Goal: Task Accomplishment & Management: Use online tool/utility

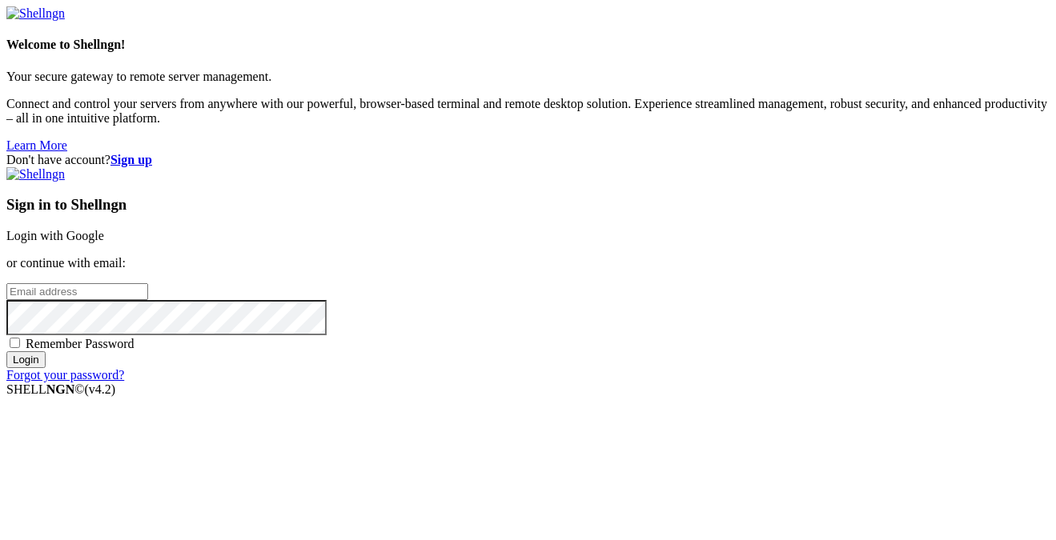
click at [135, 346] on span "Remember Password" at bounding box center [80, 344] width 109 height 14
click at [20, 346] on input "Remember Password" at bounding box center [15, 343] width 10 height 10
checkbox input "true"
click at [148, 283] on input "email" at bounding box center [77, 291] width 142 height 17
type input "[EMAIL_ADDRESS][DOMAIN_NAME]"
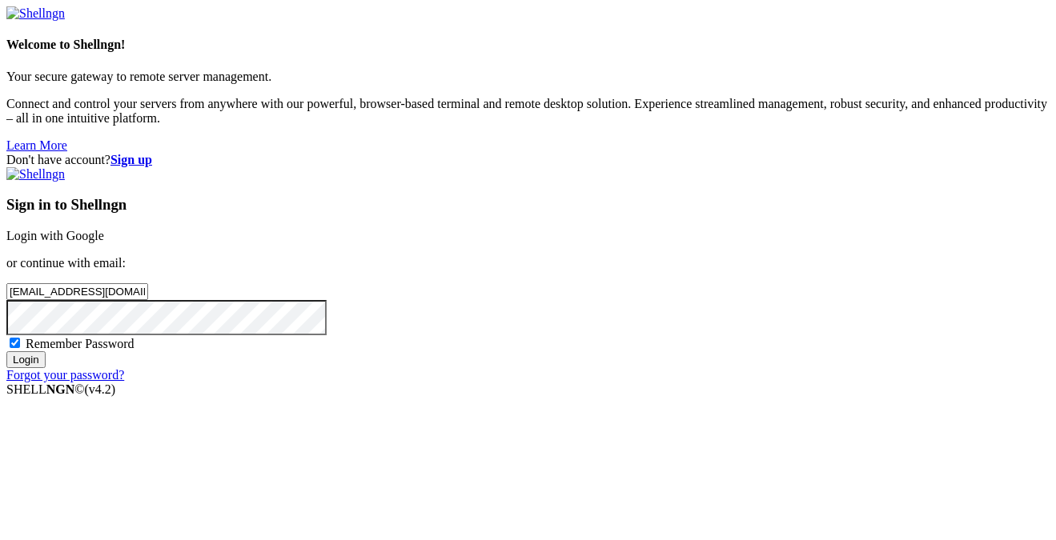
click at [6, 351] on input "Login" at bounding box center [25, 359] width 39 height 17
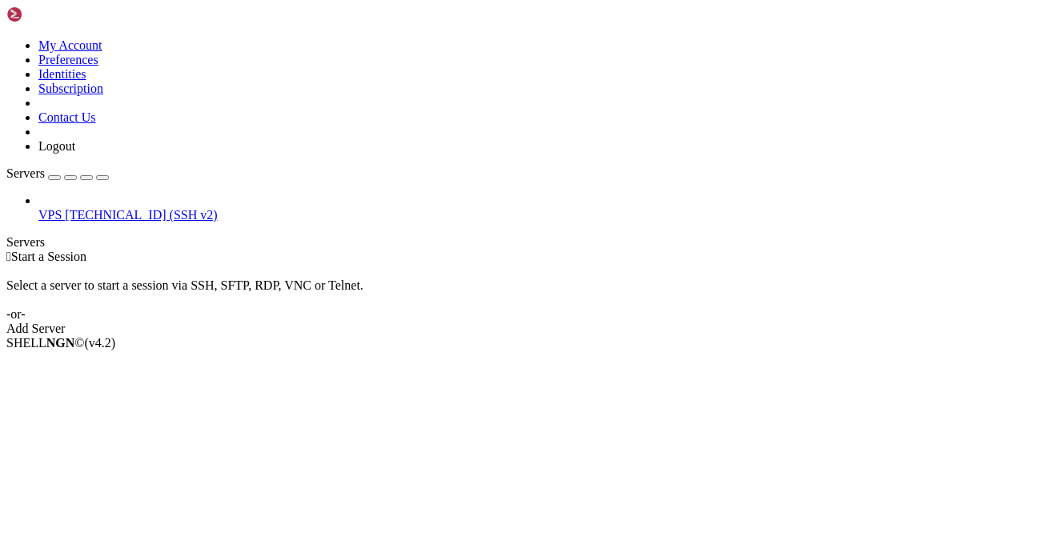
click at [89, 208] on span "[TECHNICAL_ID] (SSH v2)" at bounding box center [141, 215] width 152 height 14
click at [91, 208] on span "[TECHNICAL_ID] (SSH v2)" at bounding box center [141, 215] width 152 height 14
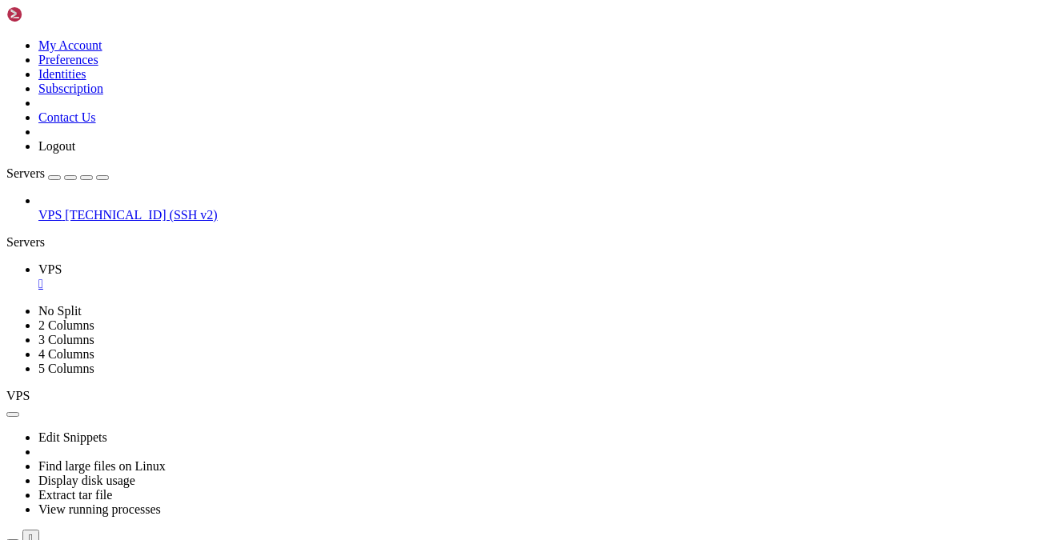
scroll to position [43, 0]
click at [776, 263] on ul "VPS " at bounding box center [527, 277] width 1043 height 29
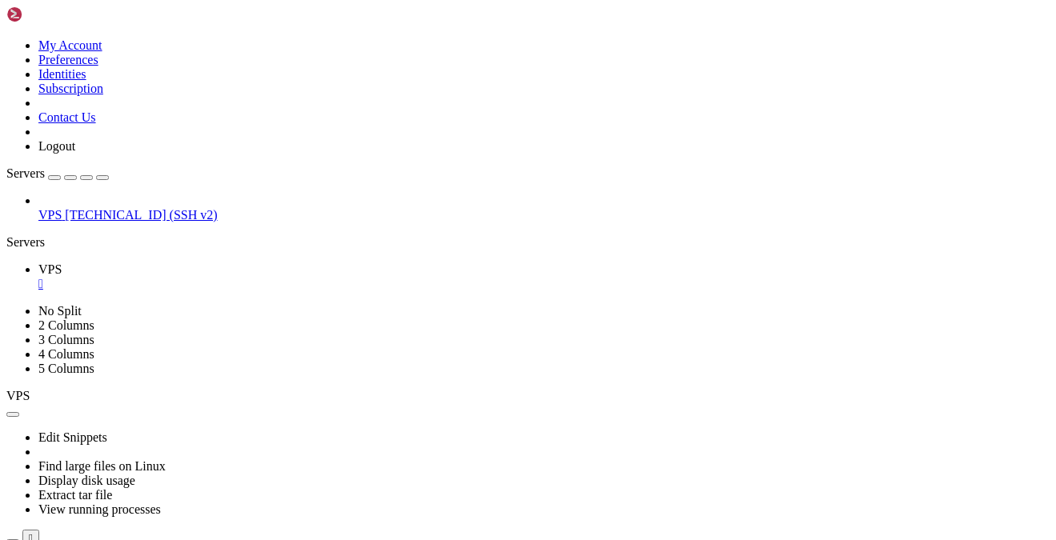
click at [139, 223] on div "VPS [TECHNICAL_ID] (SSH v2)" at bounding box center [527, 208] width 1043 height 29
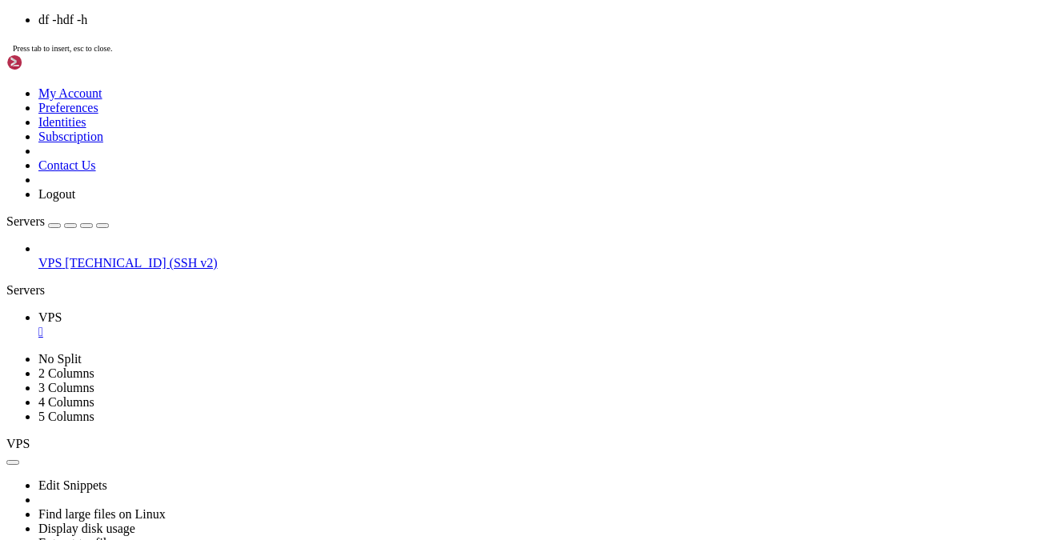
scroll to position [4713, 0]
